Goal: Contribute content: Share content

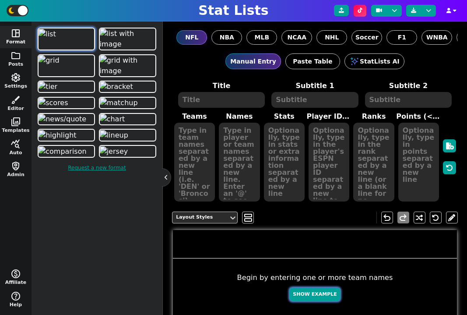
click at [317, 293] on button "Show Example" at bounding box center [315, 294] width 50 height 14
type textarea "Example Post"
type textarea "Random"
type textarea "TB KC MIA SF JAX BUF DAL GB DET HOU"
type textarea "Baker Mayfield Patrick Mahomes Tua Tagovailoa Brock Purdy Trevor Lawrence Josh …"
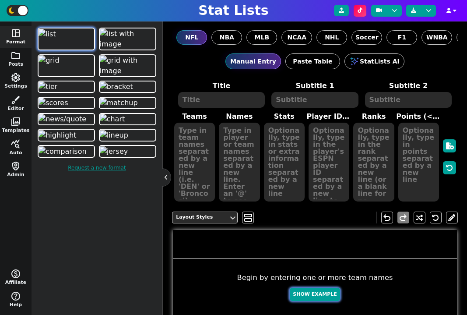
type textarea "561 542 453 286 255 216 202 197 108 108"
type textarea "3052587 3139477 4241479 4361741 4360310 3918298 2577417 4036378 3046779 4432577"
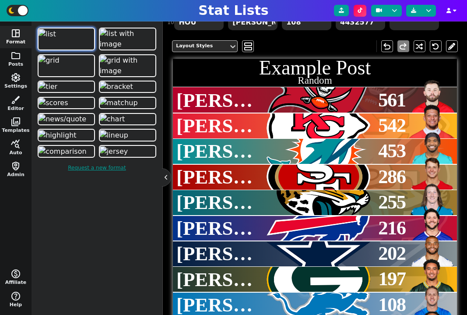
scroll to position [214, 0]
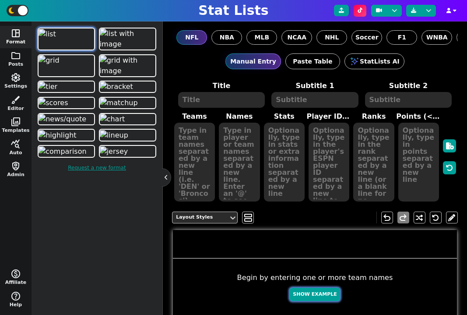
click at [311, 291] on button "Show Example" at bounding box center [315, 294] width 50 height 14
type textarea "Example Post"
type textarea "Random"
type textarea "DAL SF JAX MIA TB BUF GB DET KC HOU"
type textarea "Dak Prescott Brock Purdy Trevor Lawrence Tua Tagovailoa Baker Mayfield Josh All…"
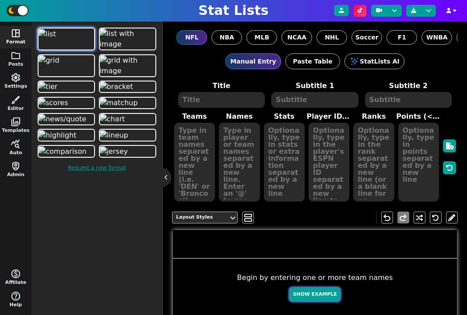
type textarea "696 636 503 490 459 403 367 362 274 199"
type textarea "2577417 4361741 4360310 4241479 3052587 3918298 4036378 3046779 3139477 4432577"
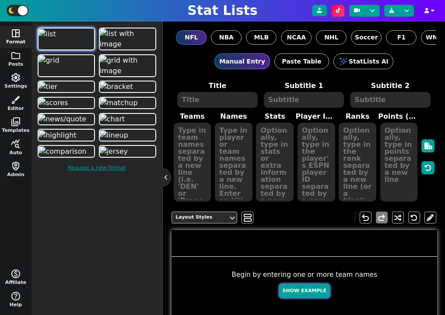
click at [303, 286] on button "Show Example" at bounding box center [305, 291] width 50 height 14
type textarea "Example Post"
type textarea "Random"
type textarea "DET TB MIA KC HOU DAL GB SF JAX BUF"
type textarea "Jared Goff Baker Mayfield Tua Tagovailoa Patrick Mahomes C.J. Stroud Dak Presco…"
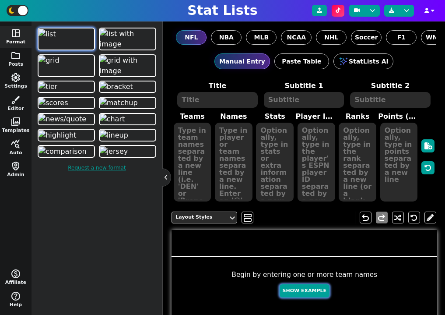
type textarea "685 610 569 520 467 430 336 321 313 259"
type textarea "3046779 3052587 4241479 3139477 4432577 2577417 4036378 4361741 4360310 3918298"
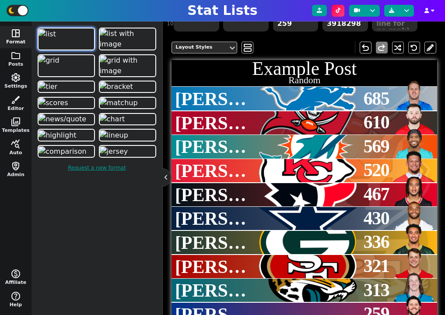
scroll to position [196, 0]
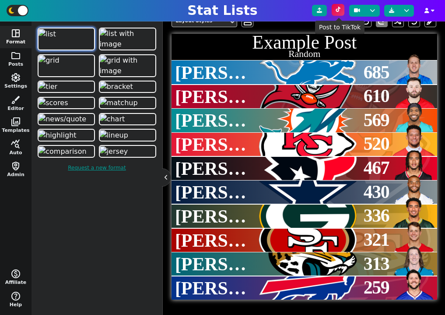
click at [341, 14] on button at bounding box center [338, 10] width 13 height 12
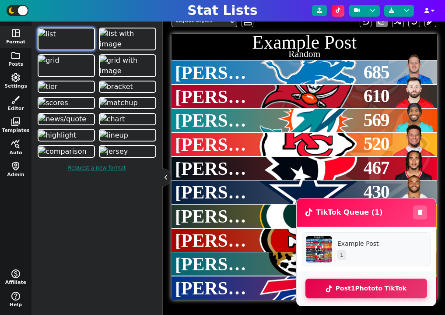
click at [384, 291] on button "Post 1 Photo to TikTok" at bounding box center [366, 288] width 122 height 20
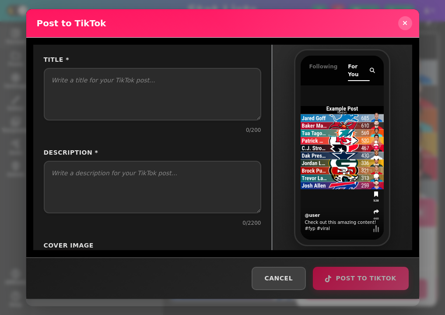
select select "PUBLIC_TO_EVERYONE"
click at [404, 24] on icon at bounding box center [404, 23] width 5 height 7
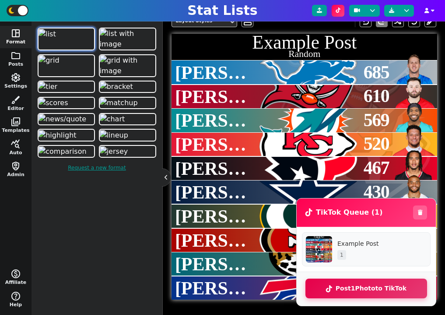
click at [381, 283] on button "Post 1 Photo to TikTok" at bounding box center [366, 288] width 122 height 20
